Goal: Information Seeking & Learning: Check status

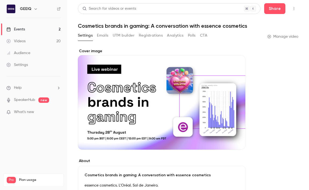
click at [43, 31] on link "Events 2" at bounding box center [33, 29] width 67 height 12
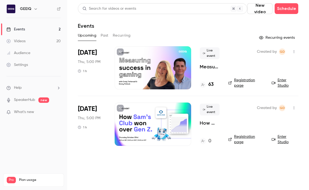
click at [205, 123] on p "How [PERSON_NAME]’s Club won over Gen Z & Alpha" at bounding box center [210, 123] width 20 height 6
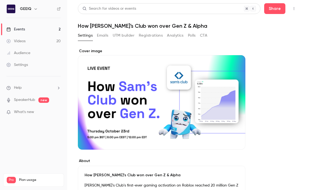
click at [35, 28] on link "Events 2" at bounding box center [33, 29] width 67 height 12
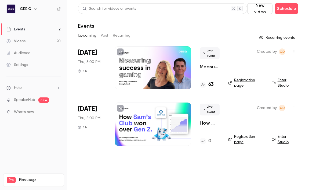
click at [209, 68] on p "Measuring success in UGC gaming" at bounding box center [210, 66] width 20 height 6
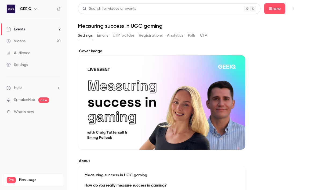
click at [50, 27] on link "Events 2" at bounding box center [33, 29] width 67 height 12
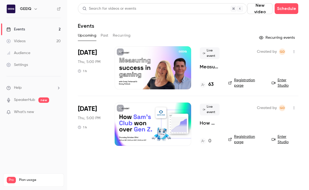
click at [204, 122] on p "How [PERSON_NAME]’s Club won over Gen Z & Alpha" at bounding box center [210, 123] width 20 height 6
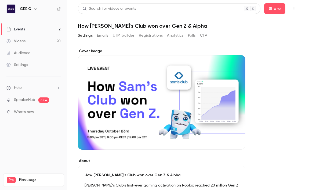
click at [37, 28] on link "Events 2" at bounding box center [33, 29] width 67 height 12
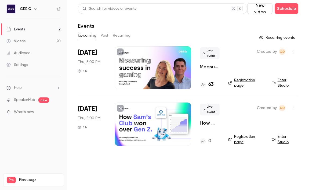
click at [210, 67] on p "Measuring success in UGC gaming" at bounding box center [210, 66] width 20 height 6
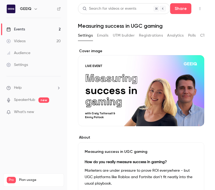
click at [49, 30] on link "Events 2" at bounding box center [33, 29] width 67 height 12
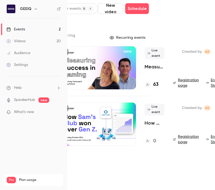
scroll to position [0, 63]
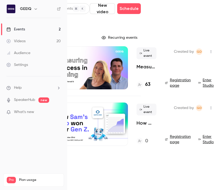
click at [145, 68] on p "Measuring success in UGC gaming" at bounding box center [147, 66] width 20 height 6
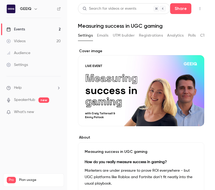
click at [152, 35] on button "Registrations" at bounding box center [151, 35] width 24 height 9
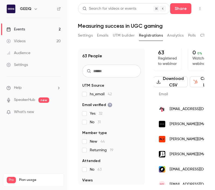
scroll to position [0, 0]
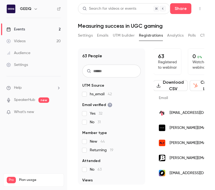
click at [101, 47] on div "63 People UTM Source hs_email 42 Email verified Yes 32 No 31 Member type New 44…" at bounding box center [141, 113] width 126 height 142
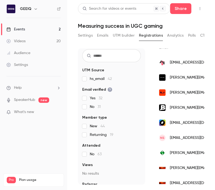
scroll to position [49, 0]
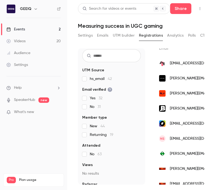
click at [52, 27] on link "Events 2" at bounding box center [33, 29] width 67 height 12
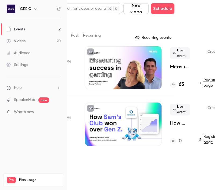
scroll to position [0, 31]
